Goal: Task Accomplishment & Management: Complete application form

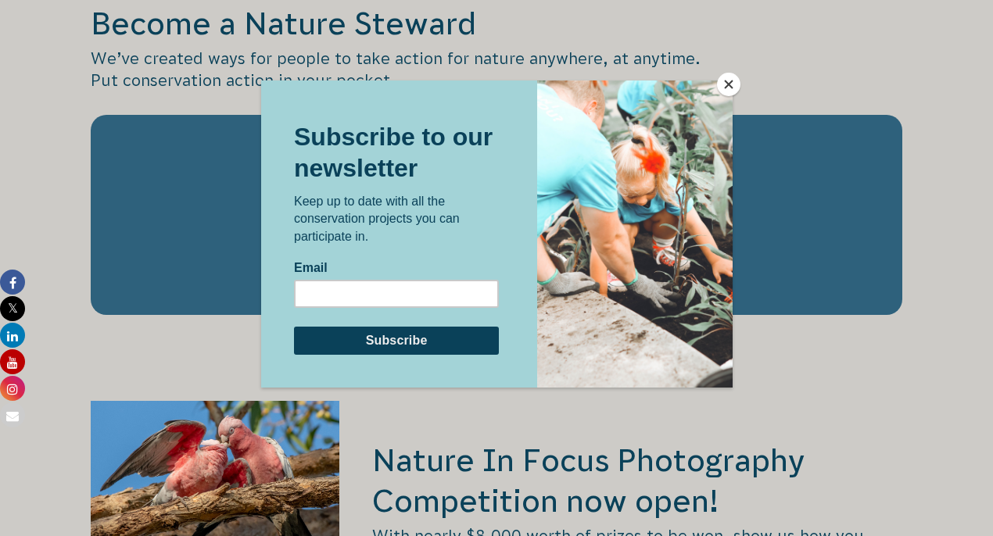
scroll to position [2427, 0]
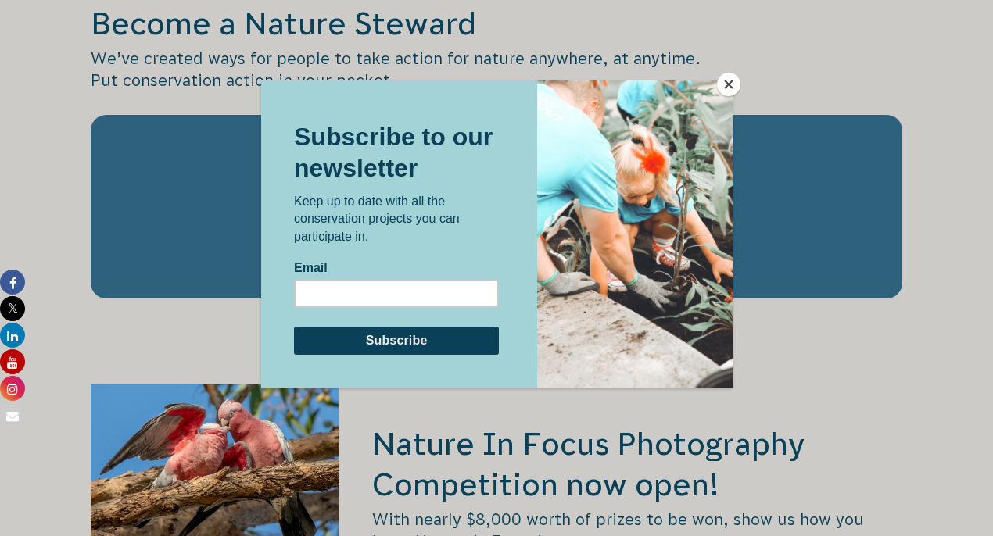
click at [724, 93] on button "Close" at bounding box center [728, 84] width 23 height 23
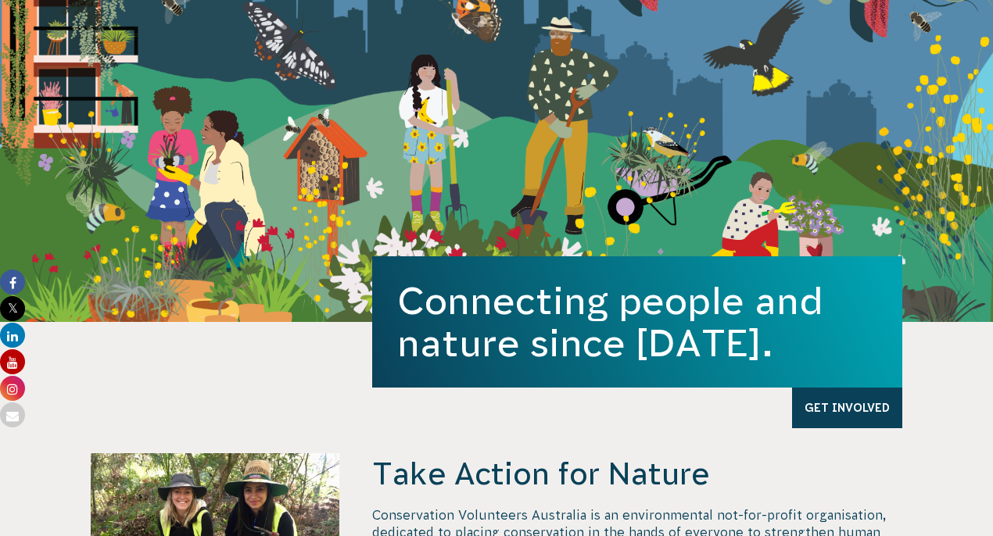
scroll to position [0, 0]
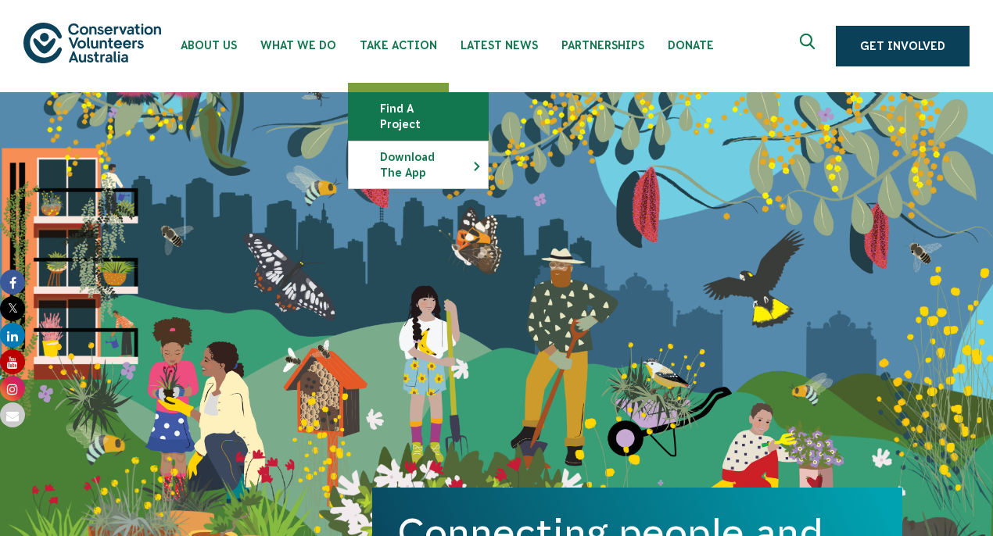
click at [399, 113] on link "Find a project" at bounding box center [418, 116] width 139 height 47
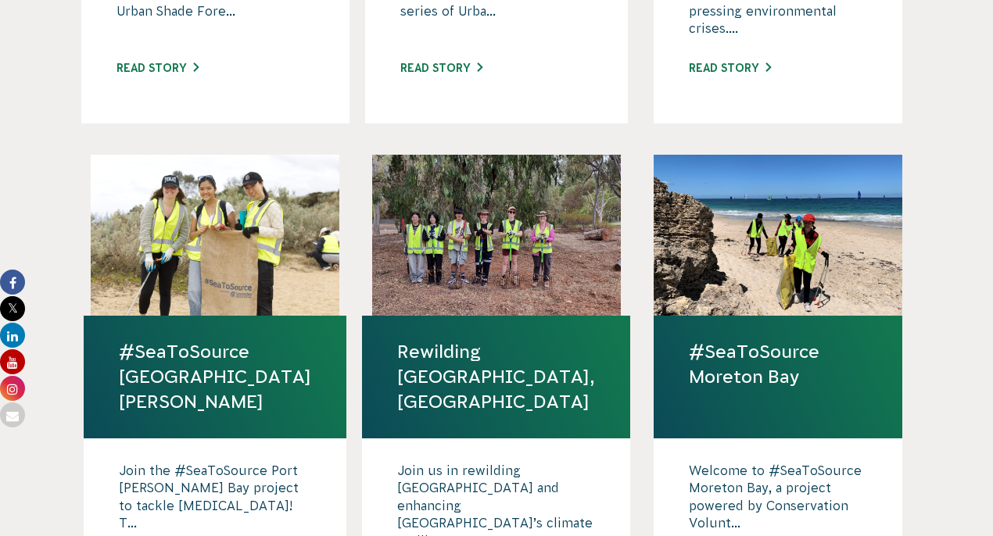
scroll to position [949, 0]
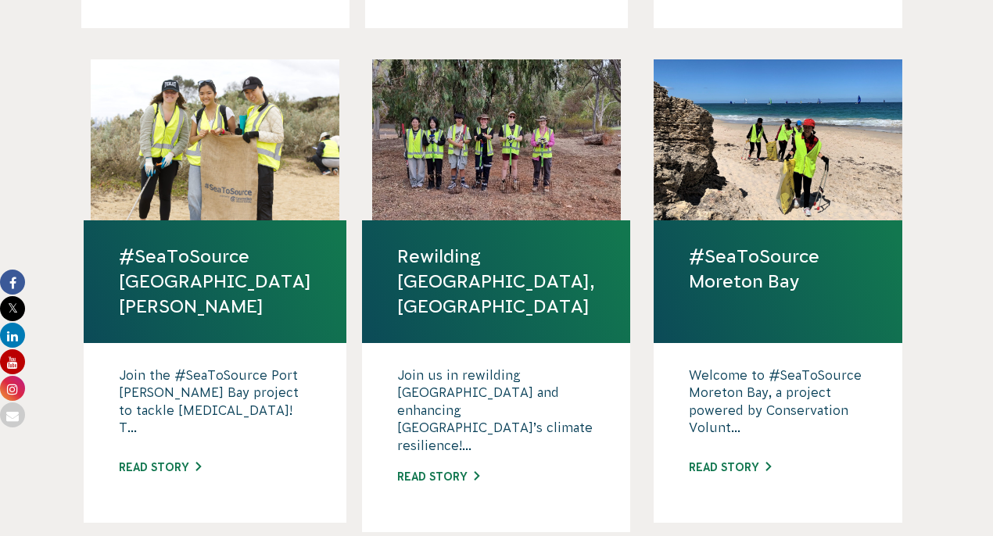
click at [457, 244] on link "Rewilding [GEOGRAPHIC_DATA], [GEOGRAPHIC_DATA]" at bounding box center [496, 282] width 198 height 76
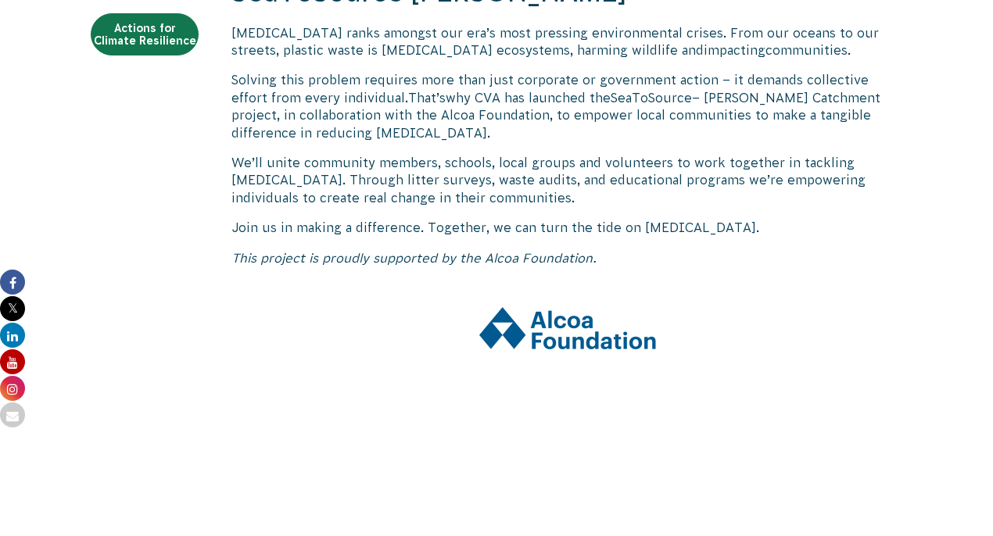
scroll to position [605, 0]
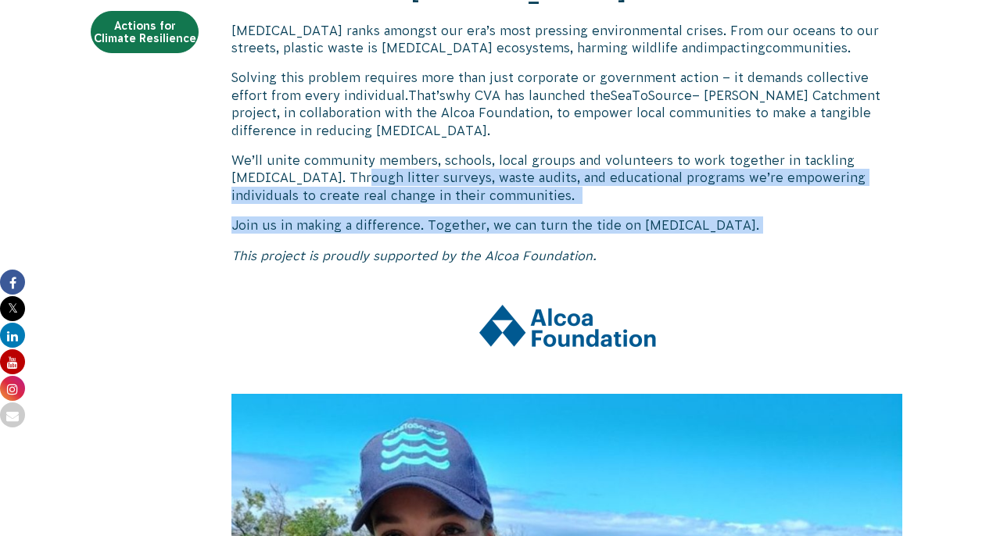
drag, startPoint x: 754, startPoint y: 228, endPoint x: 294, endPoint y: 173, distance: 463.1
copy div "Through litter surveys, waste audits, and educational programs we’re empowering…"
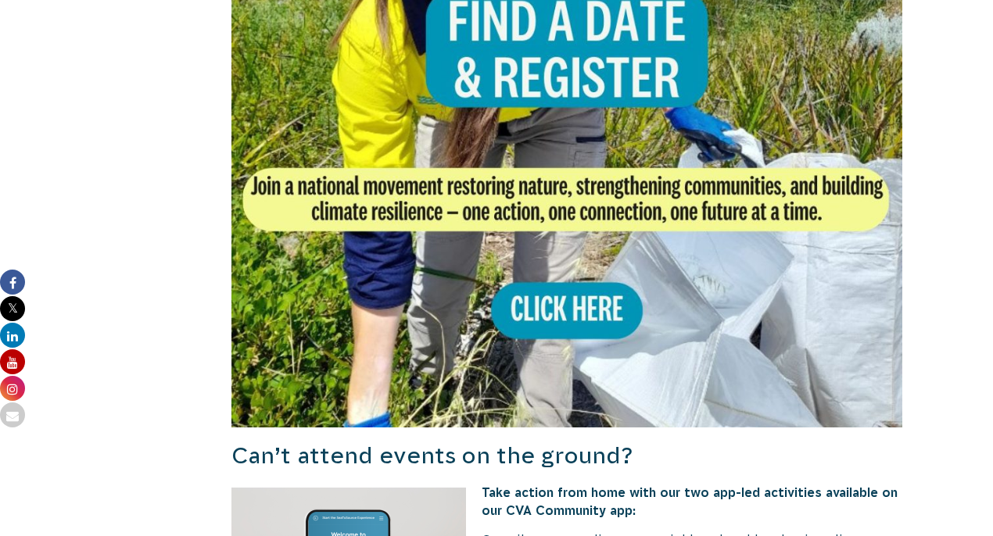
scroll to position [1321, 0]
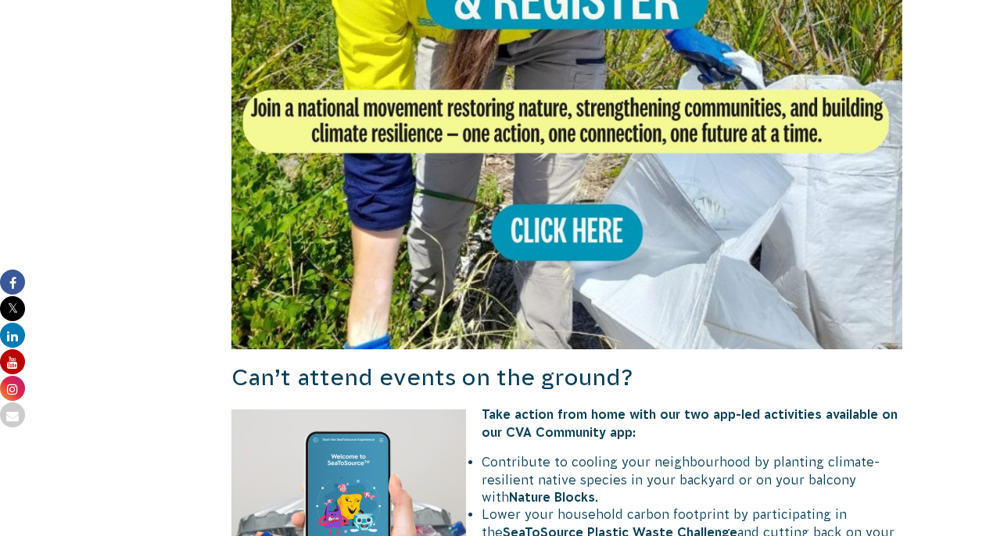
click at [568, 237] on img at bounding box center [566, 14] width 671 height 671
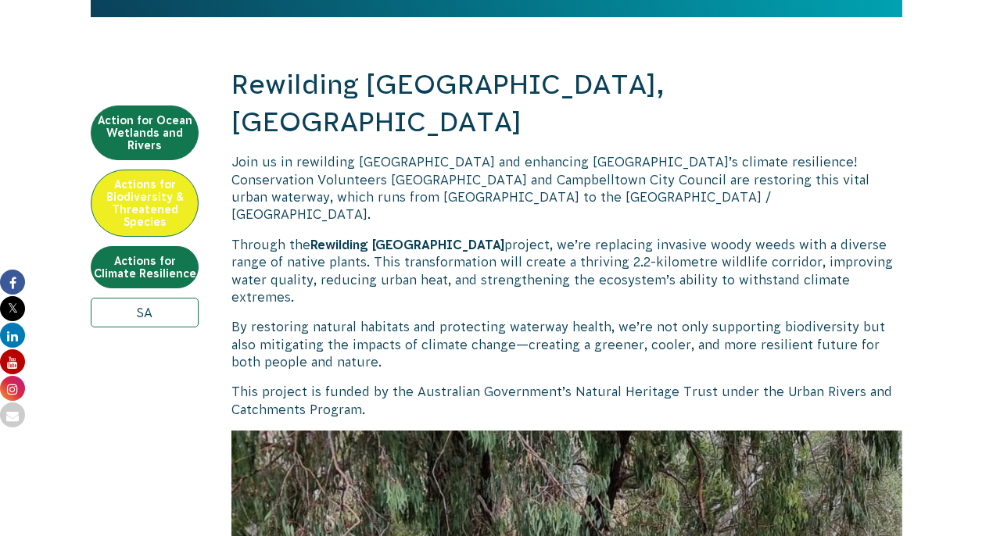
scroll to position [278, 0]
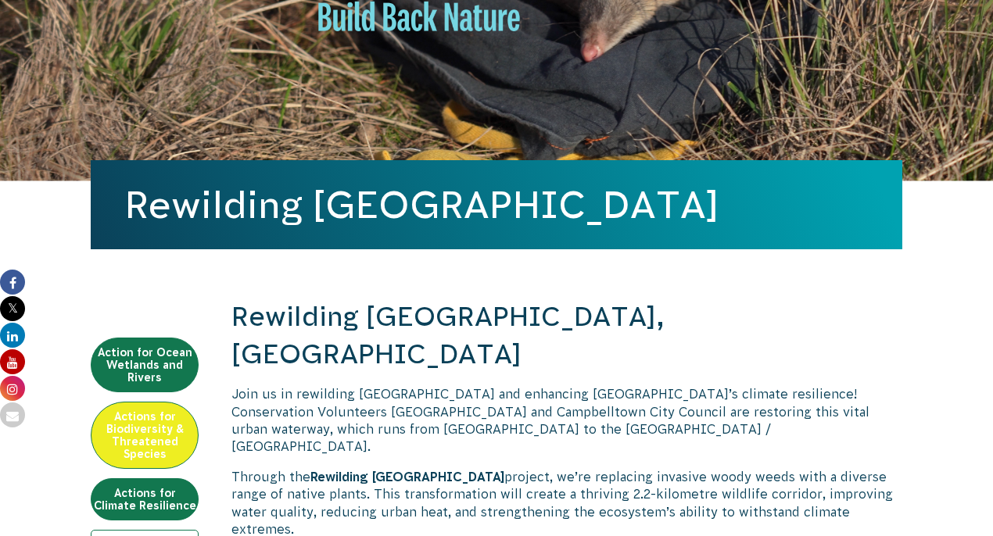
drag, startPoint x: 545, startPoint y: 203, endPoint x: 104, endPoint y: 203, distance: 441.0
click at [104, 203] on div "Rewilding [GEOGRAPHIC_DATA]" at bounding box center [497, 204] width 812 height 89
copy h1 "Rewilding [GEOGRAPHIC_DATA]"
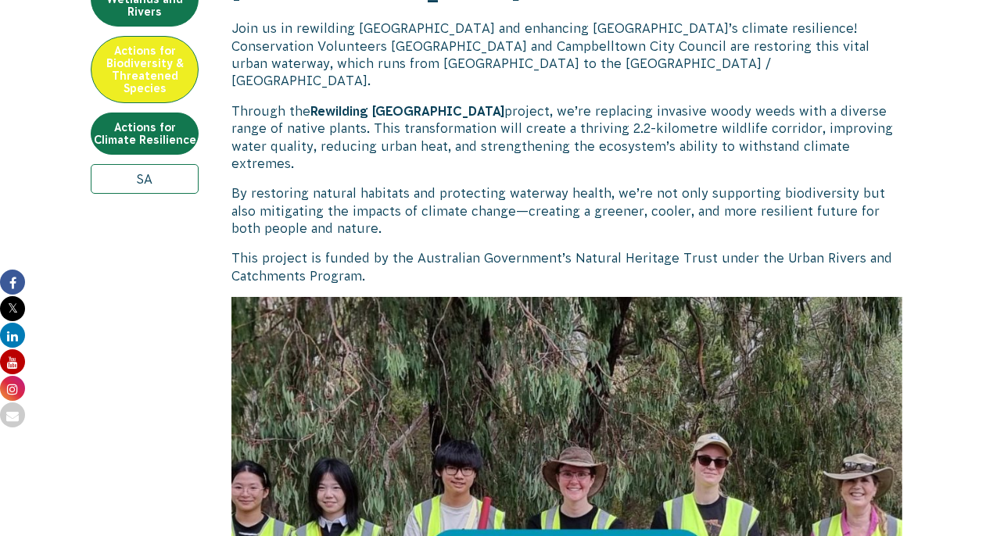
scroll to position [645, 0]
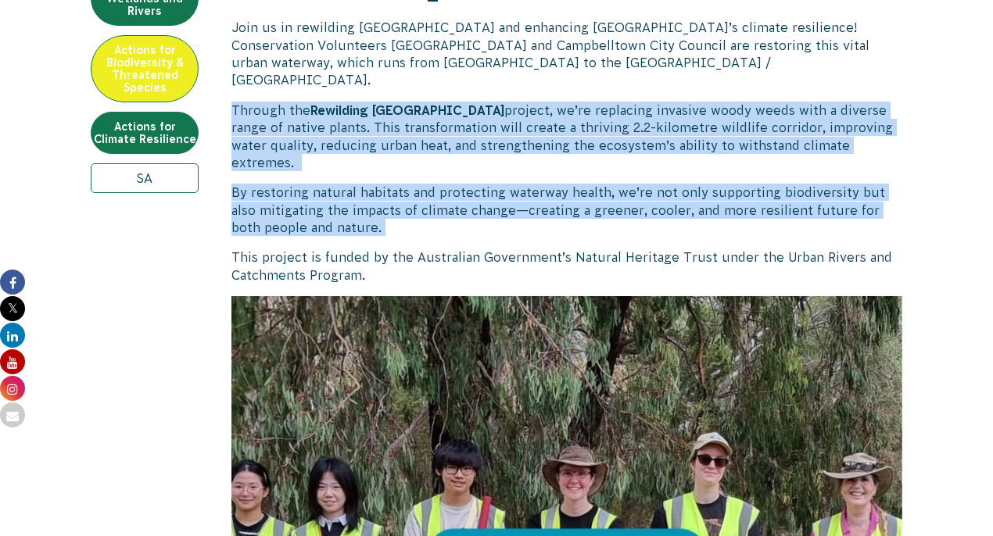
drag, startPoint x: 353, startPoint y: 158, endPoint x: 230, endPoint y: 58, distance: 159.0
copy div "Through the Rewilding Fifth Creek project, we’re replacing invasive woody weeds…"
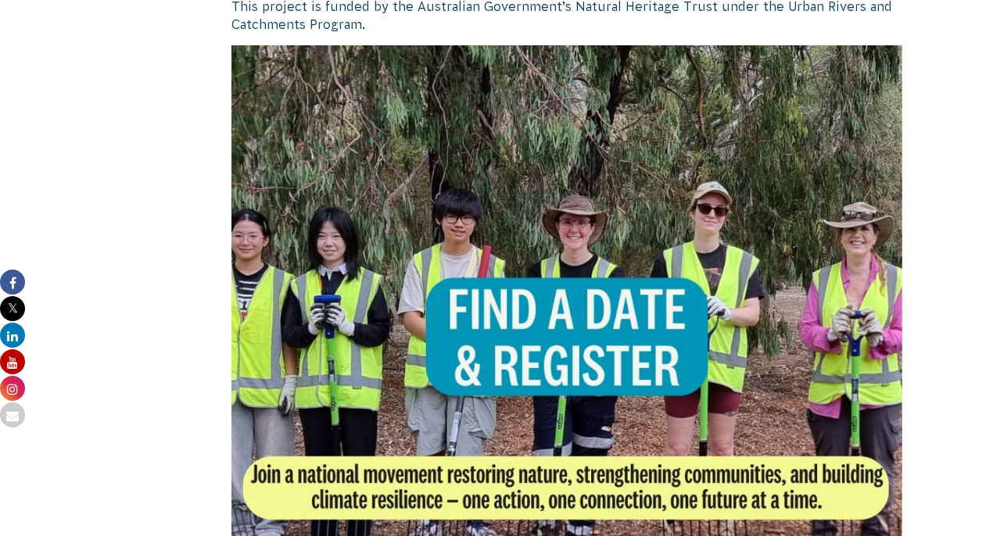
scroll to position [1001, 0]
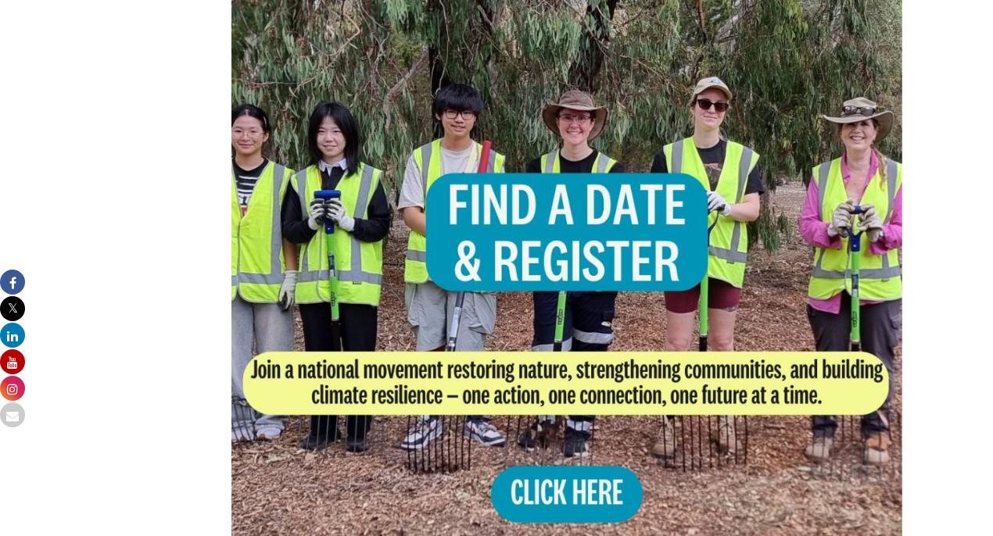
click at [553, 433] on img at bounding box center [566, 276] width 671 height 671
